Goal: Check status: Check status

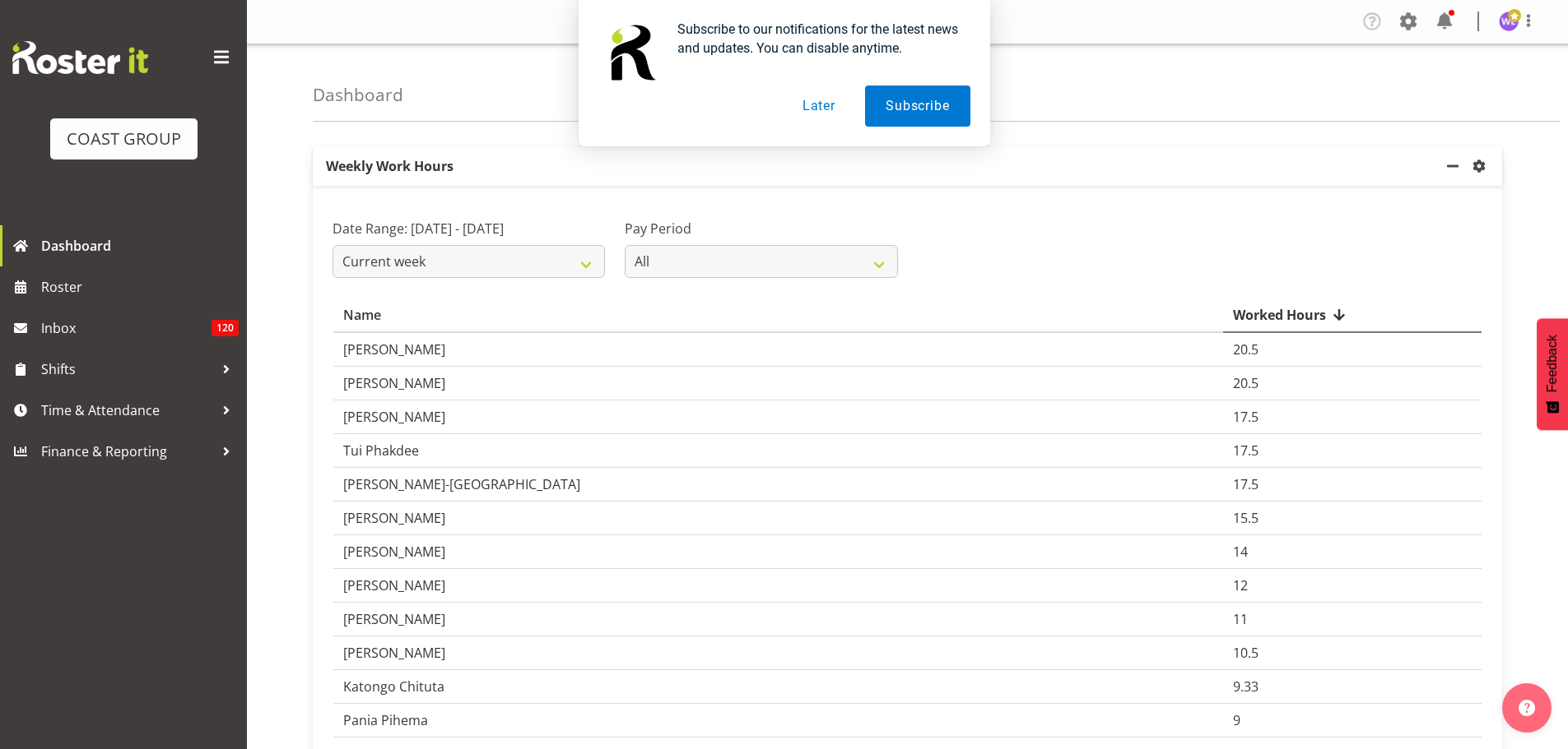
click at [822, 104] on button "Later" at bounding box center [819, 106] width 74 height 41
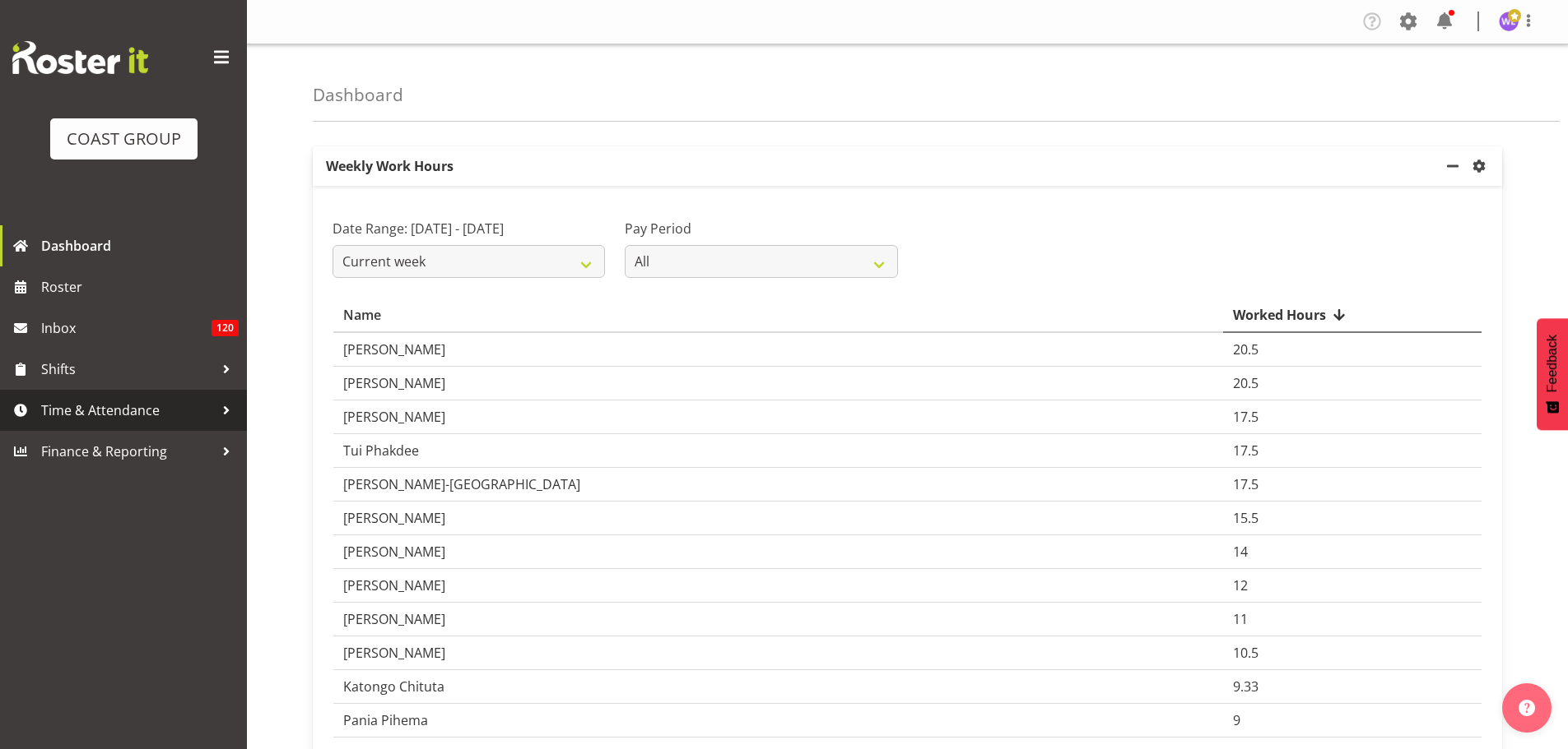
click at [153, 411] on span "Time & Attendance" at bounding box center [127, 411] width 173 height 25
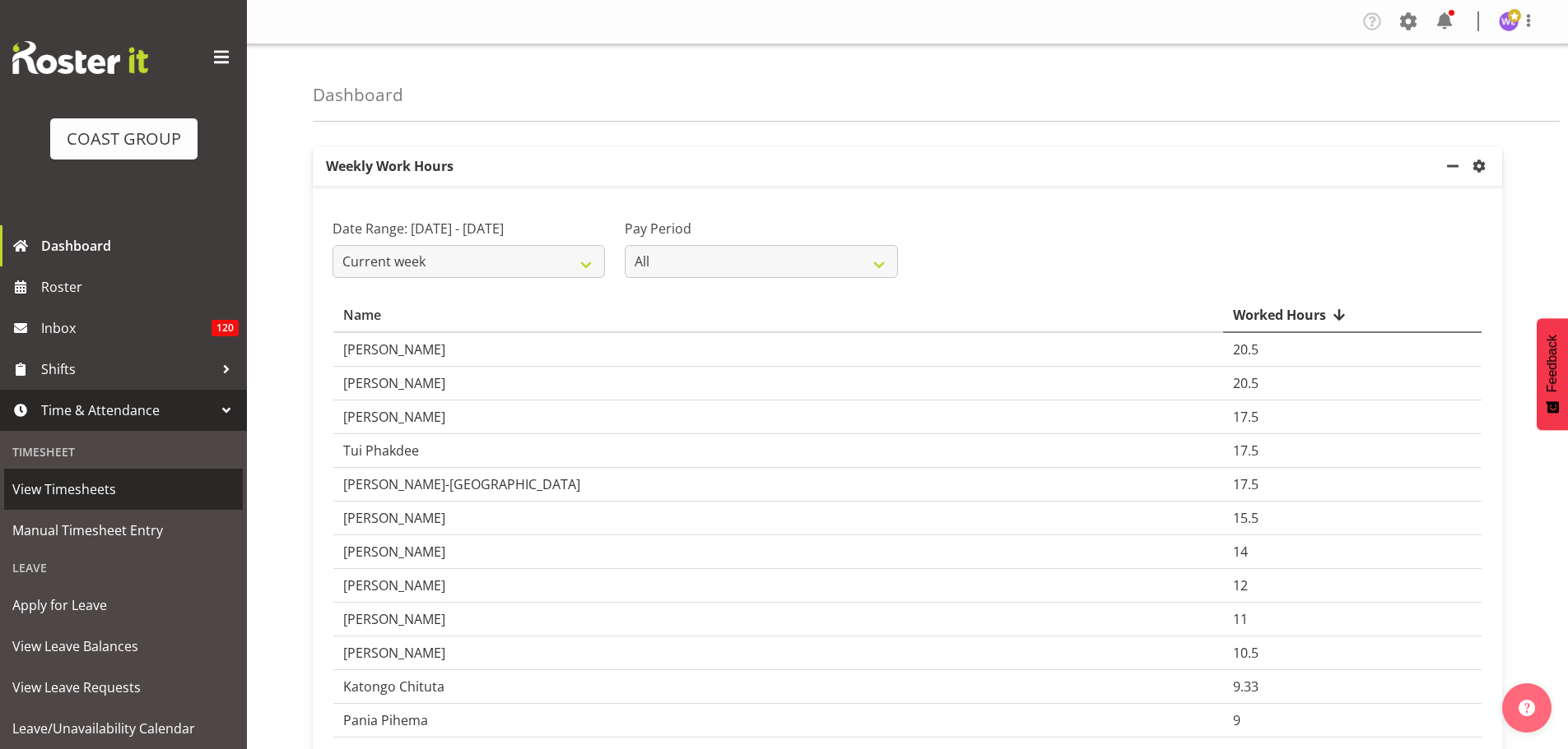
click at [125, 501] on span "View Timesheets" at bounding box center [123, 490] width 222 height 25
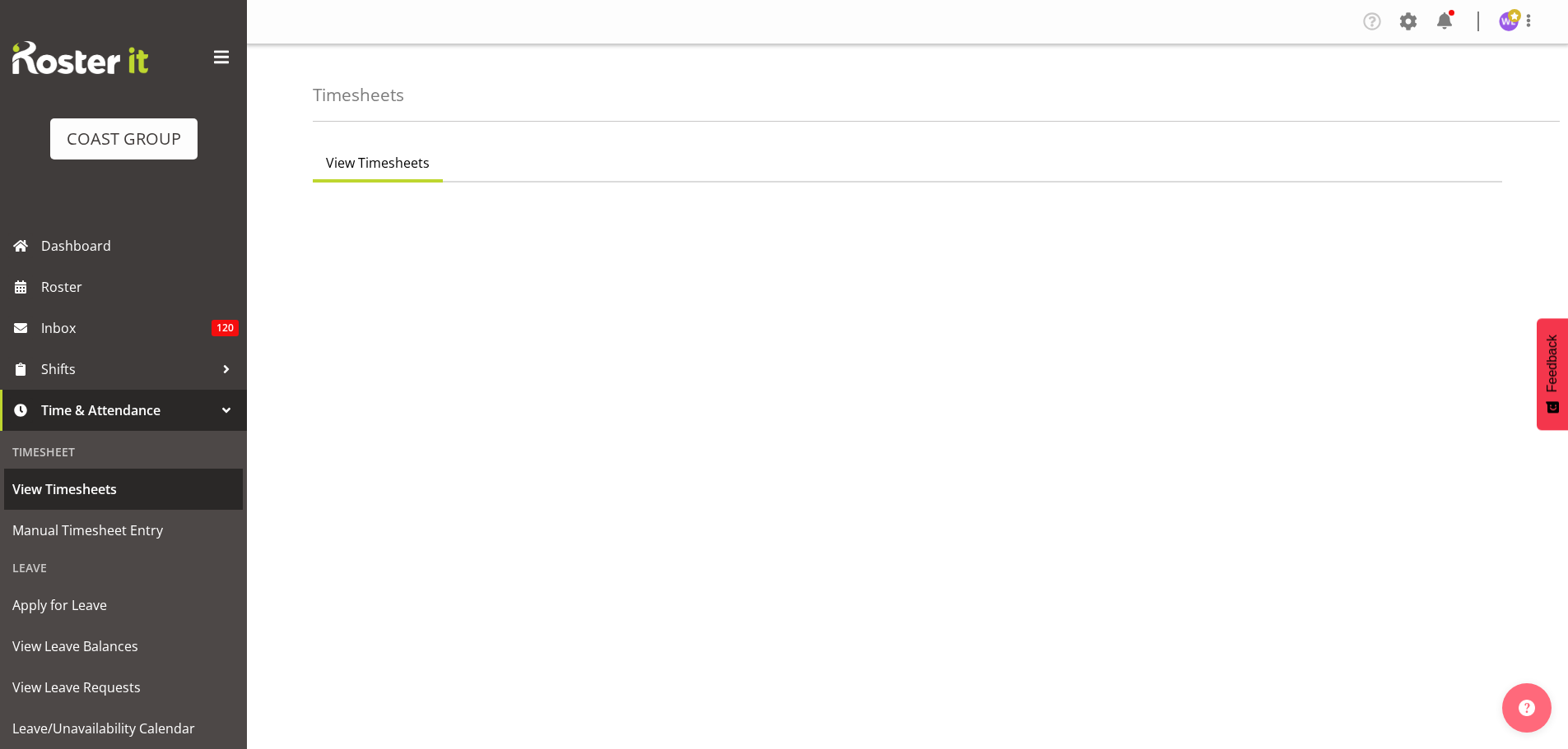
select select "8"
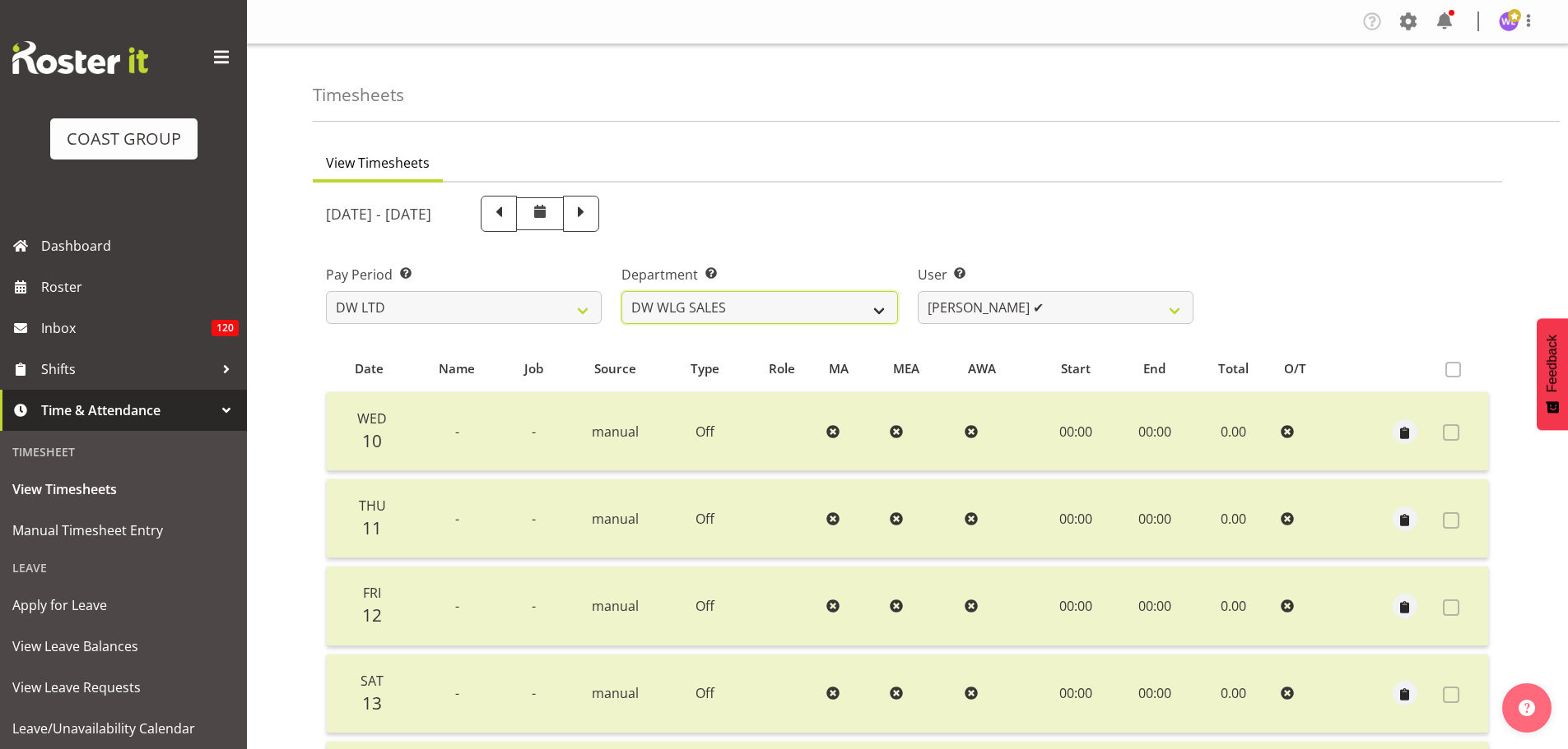
click at [881, 312] on select "[PERSON_NAME] DW WLG DW WLG SALES" at bounding box center [759, 308] width 275 height 33
select select "112"
click at [621, 292] on select "[PERSON_NAME] DW WLG DW WLG SALES" at bounding box center [759, 308] width 275 height 33
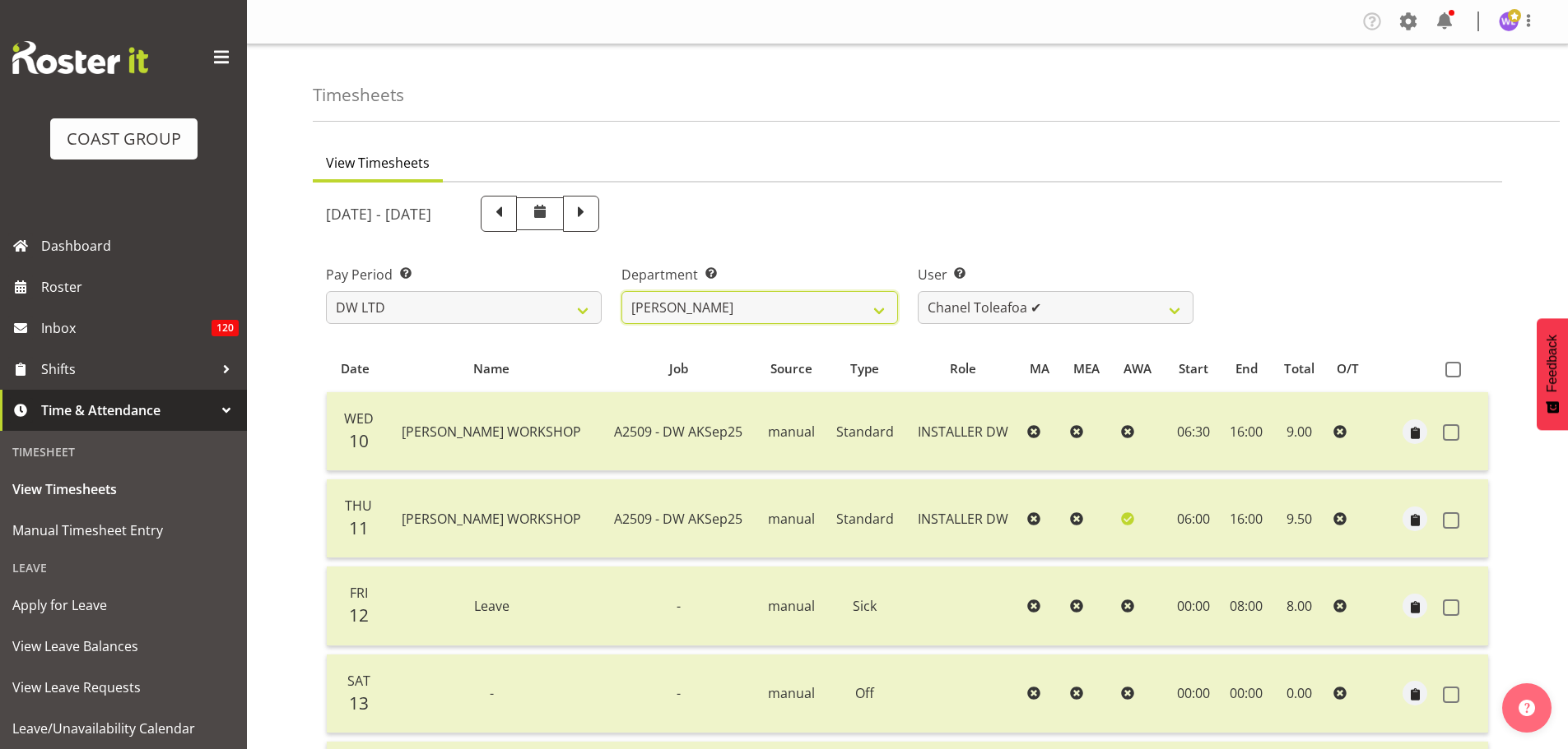
scroll to position [377, 0]
